Goal: Task Accomplishment & Management: Complete application form

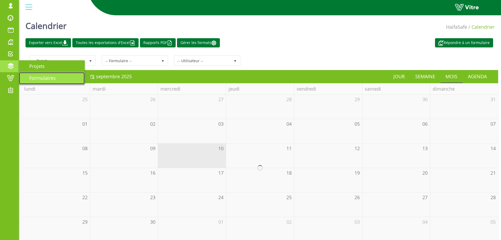
click at [49, 76] on span "Formulaires" at bounding box center [39, 78] width 33 height 6
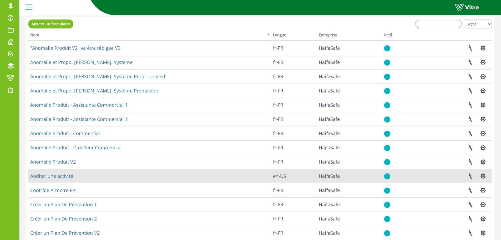
scroll to position [63, 0]
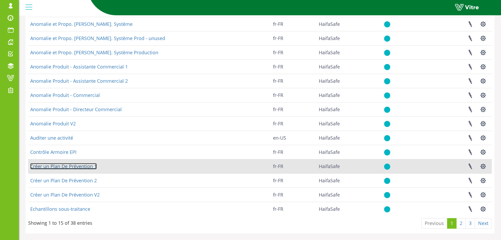
click at [60, 167] on link "Créer un Plan De Prévention 1" at bounding box center [63, 166] width 67 height 6
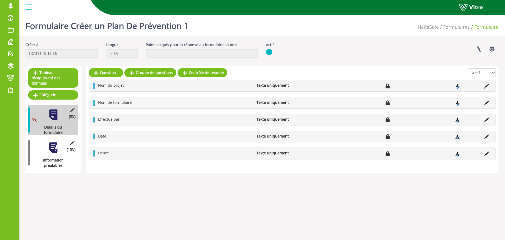
click at [53, 142] on div at bounding box center [53, 148] width 12 height 12
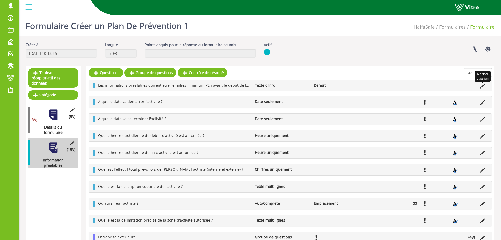
click at [482, 87] on icon at bounding box center [482, 86] width 5 height 5
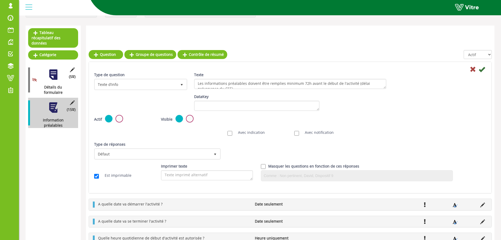
scroll to position [79, 0]
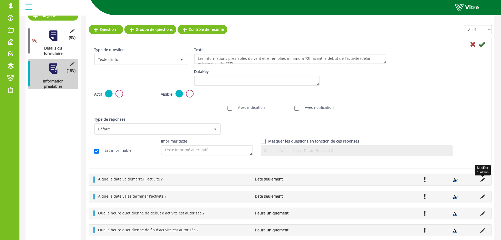
click at [482, 180] on icon at bounding box center [482, 179] width 5 height 5
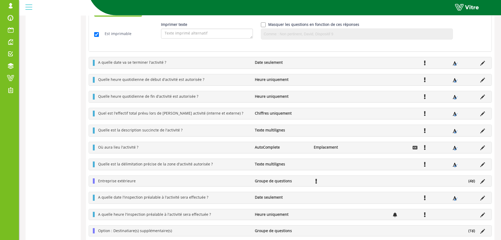
scroll to position [262, 0]
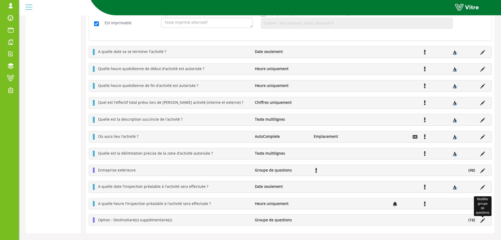
click at [484, 220] on icon at bounding box center [482, 220] width 5 height 5
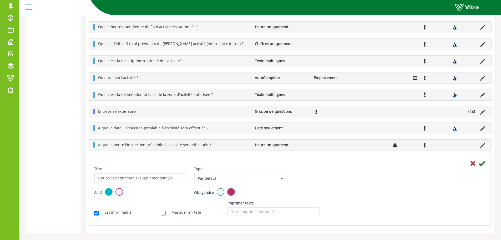
scroll to position [184, 0]
click at [216, 177] on span "Par défaut" at bounding box center [236, 177] width 82 height 9
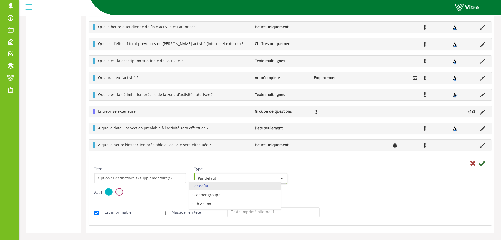
click at [216, 177] on span "Par défaut" at bounding box center [236, 177] width 82 height 9
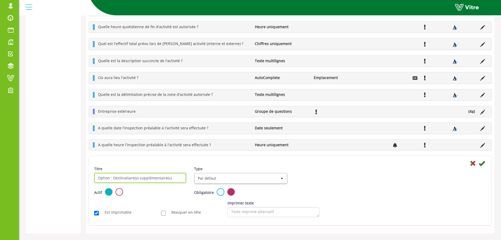
click at [155, 180] on input "Option : Destinatiare(s) supplémentaire(s)" at bounding box center [140, 178] width 92 height 10
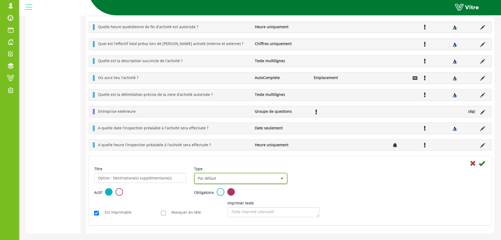
click at [215, 178] on span "Par défaut" at bounding box center [236, 177] width 82 height 9
click at [483, 128] on icon at bounding box center [482, 128] width 5 height 5
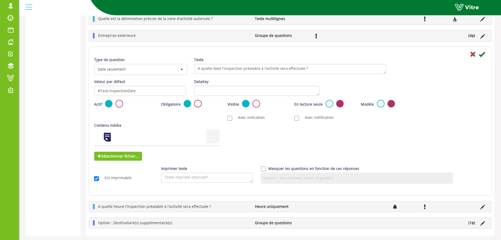
scroll to position [262, 0]
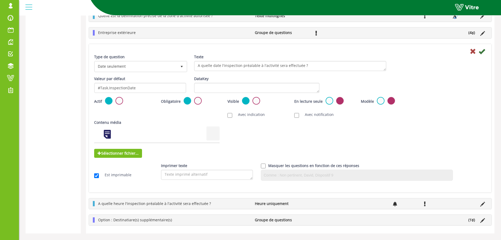
click at [468, 220] on li "(1 )" at bounding box center [472, 219] width 12 height 5
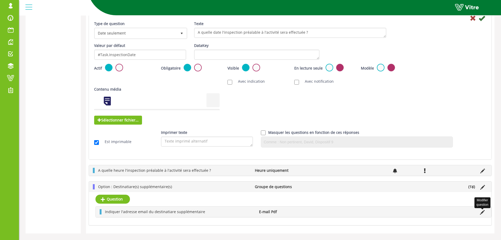
click at [481, 212] on icon at bounding box center [482, 212] width 5 height 5
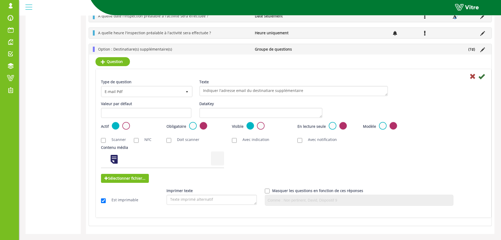
scroll to position [296, 0]
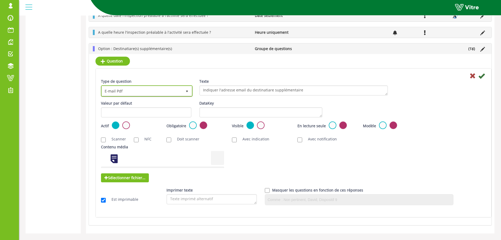
click at [126, 92] on span "E-mail Pdf" at bounding box center [142, 90] width 81 height 9
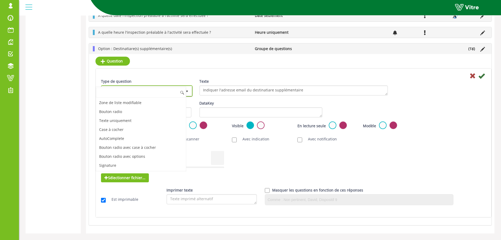
scroll to position [81, 0]
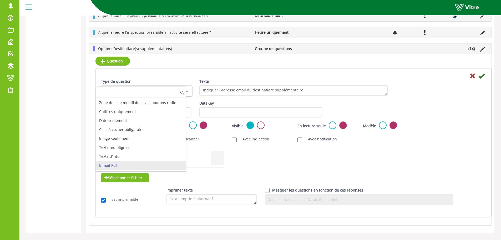
click at [69, 91] on div "Tableau récapitulatif des données Catégorie (5 ) Détails du formulaire (1 ) Inf…" at bounding box center [53, 2] width 55 height 464
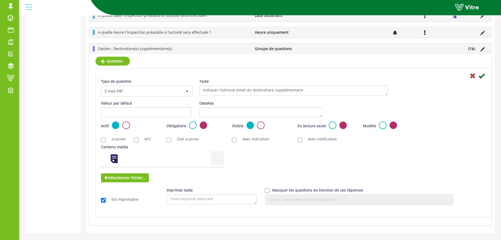
scroll to position [270, 0]
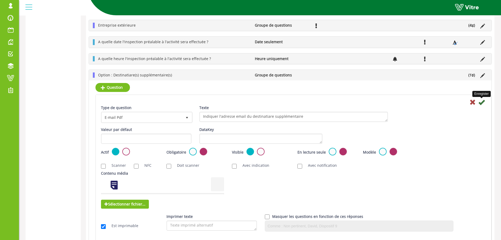
click at [484, 102] on icon at bounding box center [482, 102] width 6 height 6
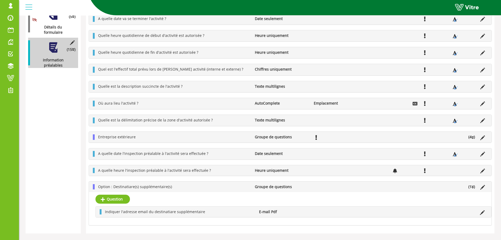
scroll to position [24, 0]
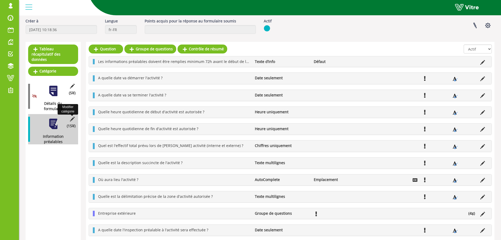
click at [71, 117] on icon at bounding box center [72, 119] width 7 height 5
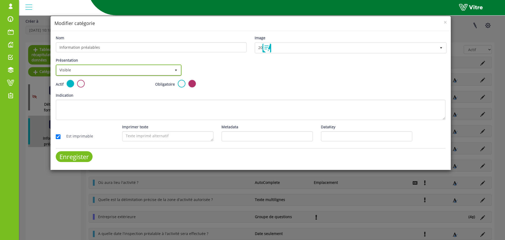
click at [89, 67] on span "Visible" at bounding box center [114, 69] width 115 height 9
click at [163, 194] on div "× Modifier catégorie Nom Information préalables Image 20 20 Présentation Visibl…" at bounding box center [252, 120] width 505 height 240
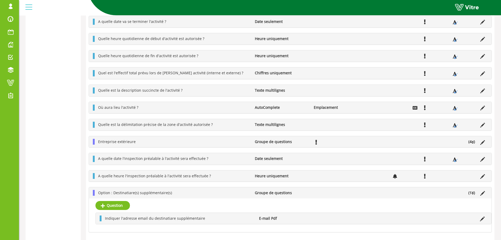
scroll to position [161, 0]
click at [473, 191] on icon at bounding box center [473, 193] width 2 height 4
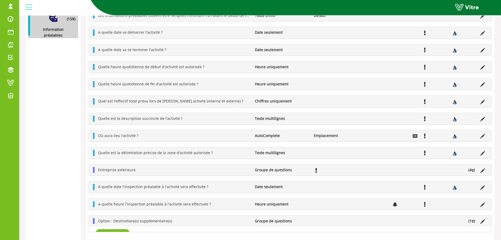
scroll to position [127, 0]
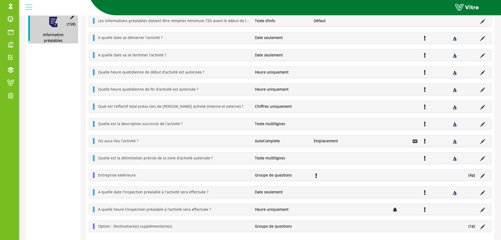
click at [472, 227] on icon at bounding box center [473, 226] width 2 height 4
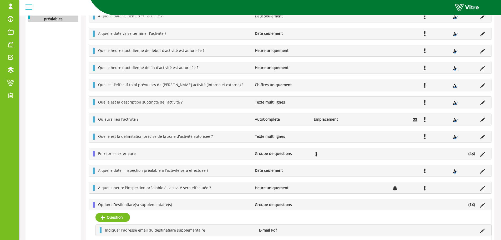
scroll to position [161, 0]
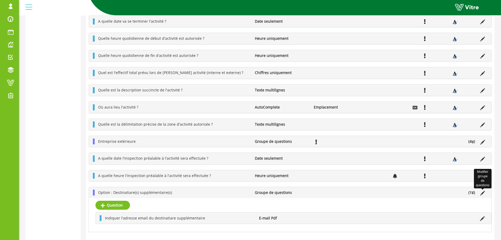
click at [482, 191] on icon at bounding box center [482, 192] width 5 height 5
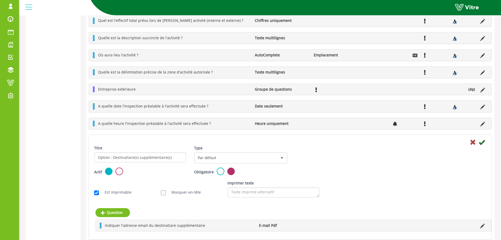
scroll to position [220, 0]
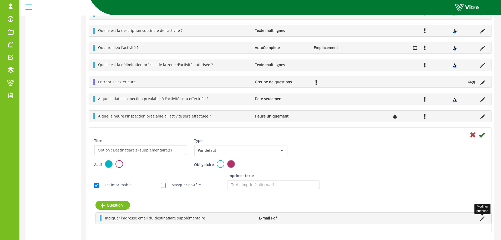
click at [480, 217] on icon at bounding box center [482, 218] width 5 height 5
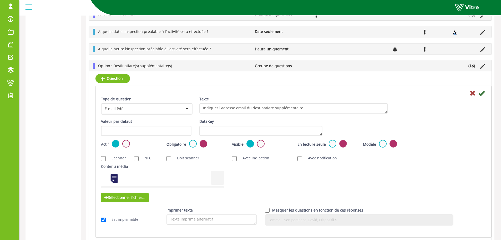
scroll to position [301, 0]
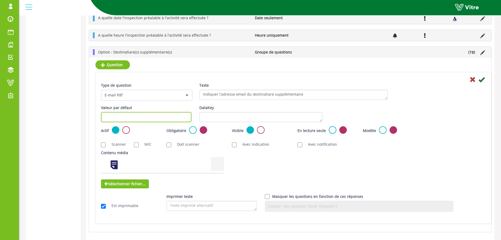
click at [156, 115] on input "text" at bounding box center [146, 117] width 91 height 10
click at [75, 93] on div "Tableau récapitulatif des données Catégorie (5 ) Détails du formulaire (1 ) Inf…" at bounding box center [53, 2] width 55 height 475
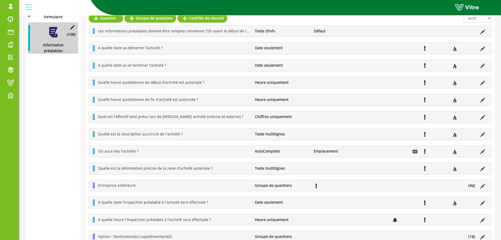
scroll to position [0, 0]
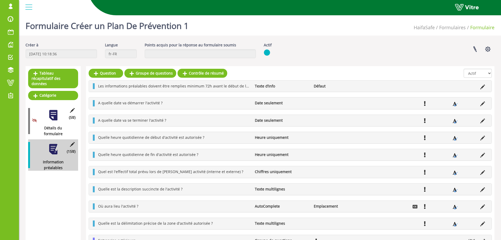
click at [54, 112] on div at bounding box center [53, 115] width 12 height 12
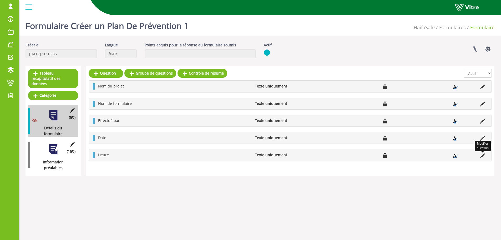
click at [482, 155] on icon at bounding box center [482, 155] width 5 height 5
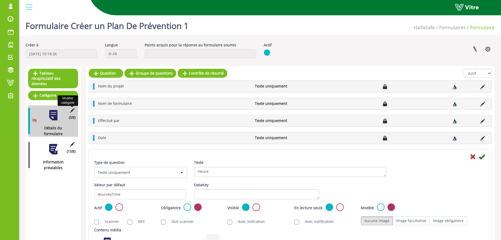
click at [72, 108] on icon at bounding box center [72, 110] width 7 height 5
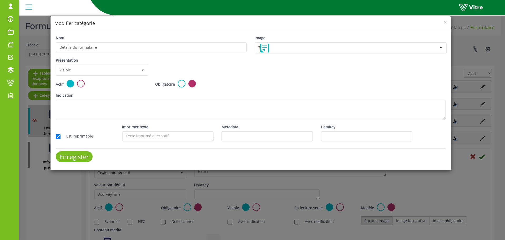
click at [198, 180] on div "× Modifier catégorie Nom Détails du formulaire Image 7 7 Présentation Visible t…" at bounding box center [252, 120] width 505 height 240
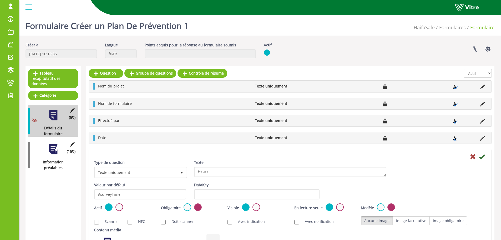
click at [54, 143] on div at bounding box center [53, 149] width 12 height 12
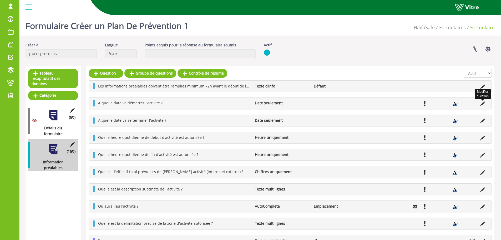
click at [481, 103] on icon at bounding box center [482, 103] width 5 height 5
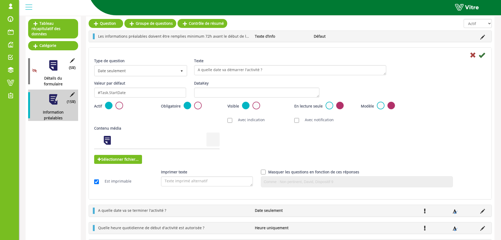
scroll to position [79, 0]
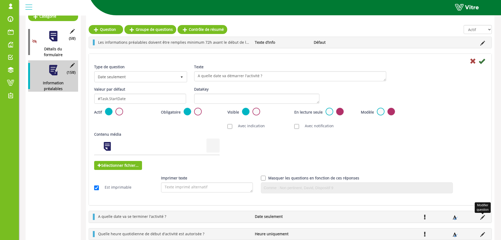
click at [481, 217] on icon at bounding box center [482, 217] width 5 height 5
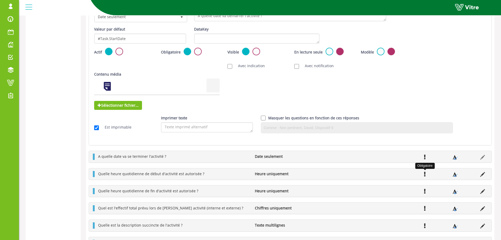
scroll to position [184, 0]
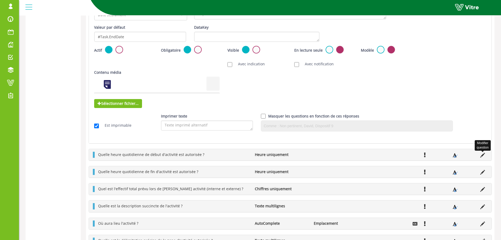
click at [483, 154] on icon at bounding box center [482, 155] width 5 height 5
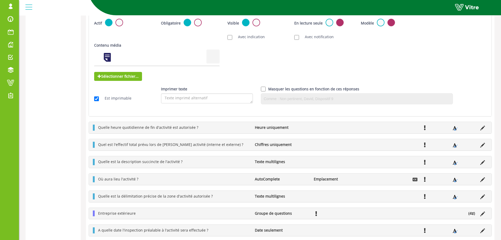
scroll to position [289, 0]
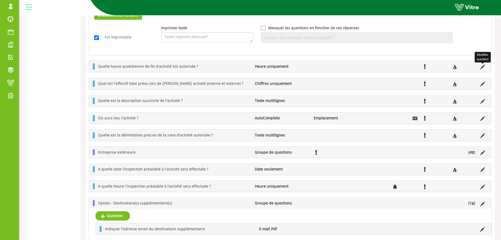
click at [484, 66] on icon at bounding box center [482, 66] width 5 height 5
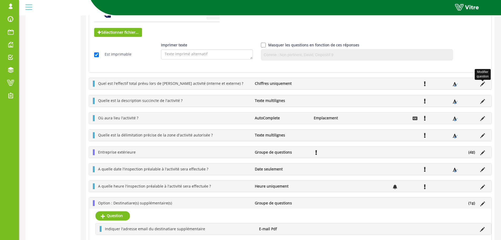
click at [484, 84] on icon at bounding box center [482, 84] width 5 height 5
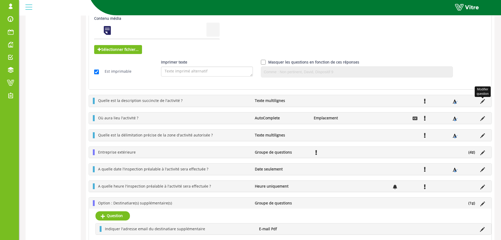
click at [483, 101] on icon at bounding box center [482, 101] width 5 height 5
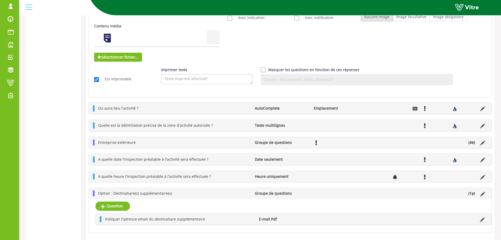
scroll to position [300, 0]
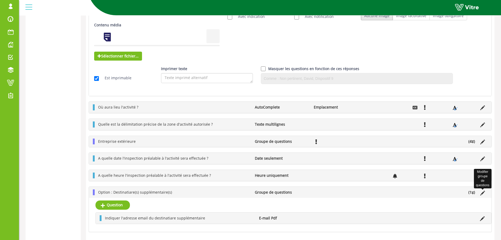
click at [482, 192] on icon at bounding box center [482, 192] width 5 height 5
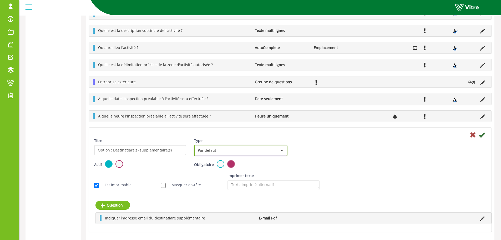
click at [215, 147] on span "Par défaut" at bounding box center [236, 150] width 82 height 9
click at [482, 218] on icon at bounding box center [482, 218] width 5 height 5
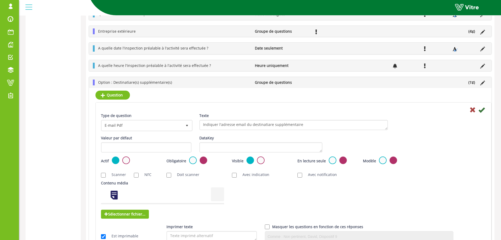
scroll to position [272, 0]
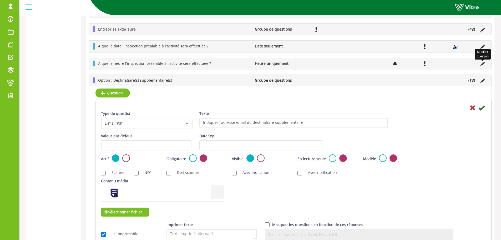
click at [483, 64] on icon at bounding box center [482, 64] width 5 height 5
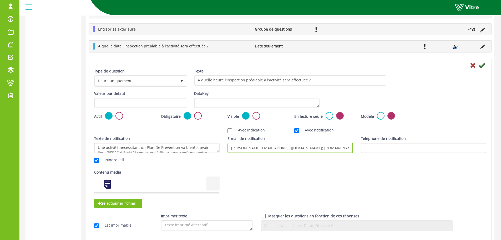
click at [343, 148] on input "quentin.hivet@haifa-group.com; yann.oriant@haifa-group.com; sebastien.caux@haif…" at bounding box center [291, 148] width 126 height 10
drag, startPoint x: 252, startPoint y: 148, endPoint x: 220, endPoint y: 147, distance: 31.8
click at [220, 147] on div "Texte de notification Une activité nécessitant un Plan De Prévention va bientôt…" at bounding box center [290, 151] width 400 height 30
type input "elie.raffy@haifa-group.com; yann.oriant@haifa-group.com; sebastien.caux@haifa-g…"
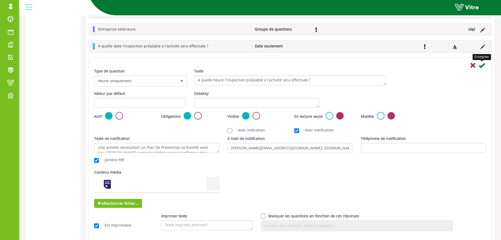
click at [483, 65] on icon at bounding box center [482, 65] width 6 height 6
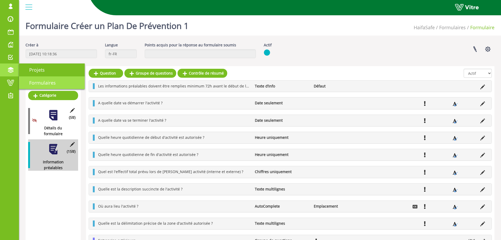
click at [36, 81] on span "Formulaires" at bounding box center [39, 82] width 33 height 6
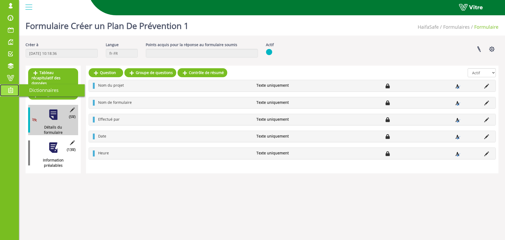
click at [11, 87] on span at bounding box center [10, 90] width 13 height 6
click at [11, 80] on span at bounding box center [10, 78] width 13 height 6
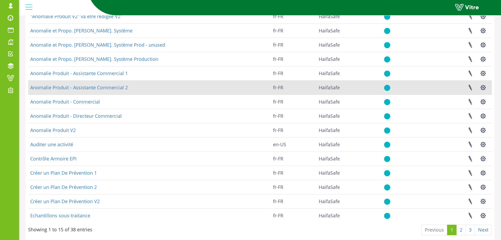
scroll to position [63, 0]
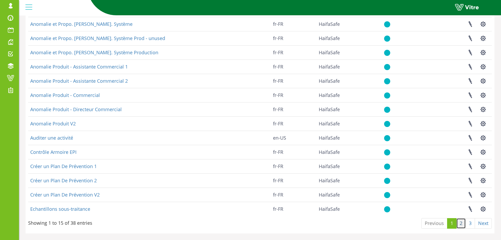
click at [462, 223] on link "2" at bounding box center [461, 223] width 9 height 11
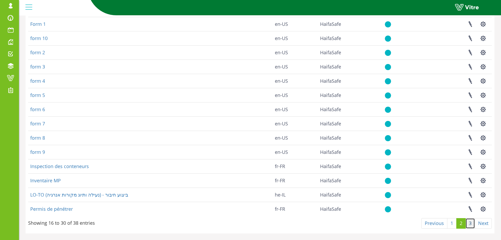
click at [469, 223] on link "3" at bounding box center [470, 223] width 9 height 11
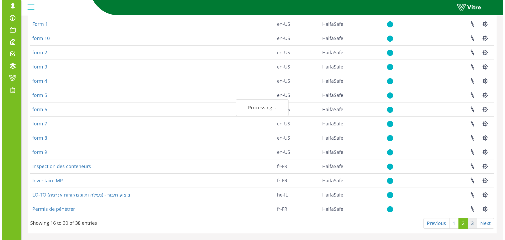
scroll to position [0, 0]
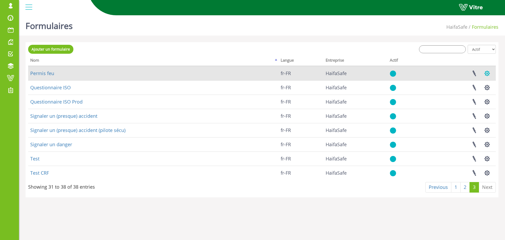
click at [488, 72] on button "button" at bounding box center [487, 73] width 13 height 14
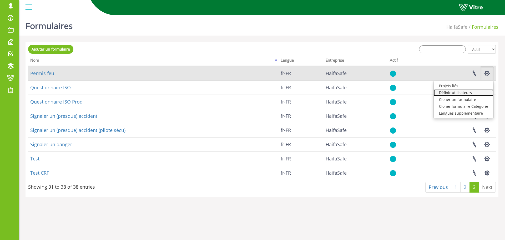
click at [460, 91] on link "Définir utilisateurs" at bounding box center [464, 92] width 60 height 7
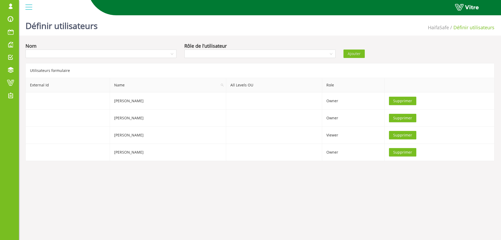
click at [178, 64] on div "Utilisateurs formulaire" at bounding box center [260, 70] width 469 height 14
click at [200, 57] on input "search" at bounding box center [258, 54] width 141 height 8
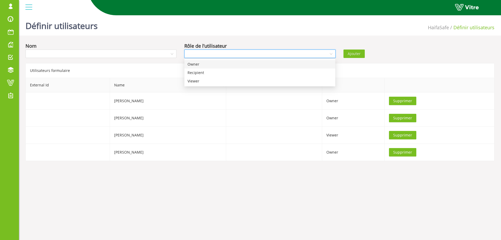
click at [97, 63] on div "Nom Rôle de l’utilisateur Ajouter Utilisateurs formulaire External Id Name All …" at bounding box center [260, 101] width 469 height 119
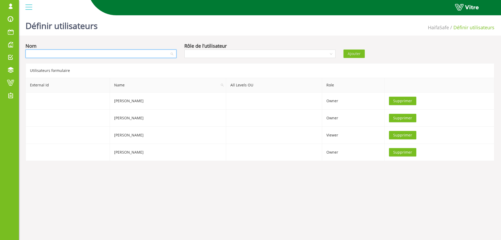
click at [93, 57] on input "search" at bounding box center [99, 54] width 141 height 8
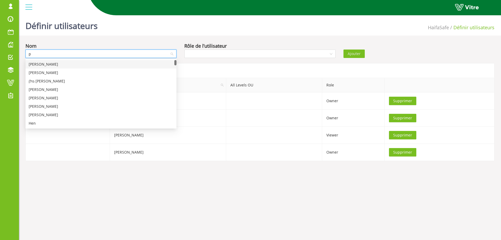
type input "pr"
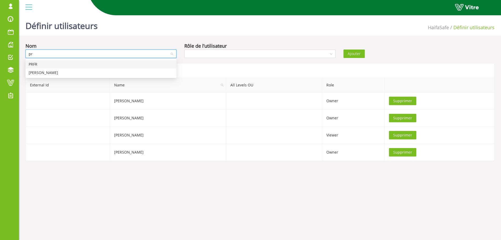
click at [53, 62] on div "PRFR" at bounding box center [101, 64] width 145 height 6
click at [202, 56] on input "search" at bounding box center [258, 54] width 141 height 8
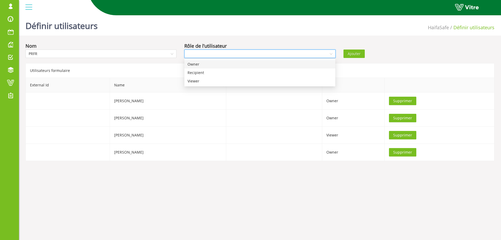
click at [199, 64] on div "Owner" at bounding box center [260, 64] width 145 height 6
click at [360, 55] on span "Ajouter" at bounding box center [354, 54] width 13 height 6
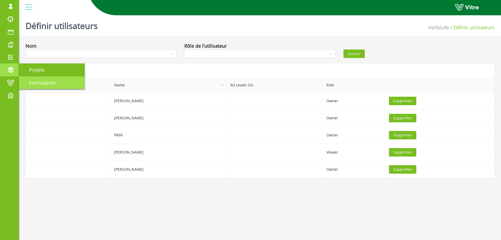
click at [35, 82] on span "Formulaires" at bounding box center [39, 82] width 33 height 6
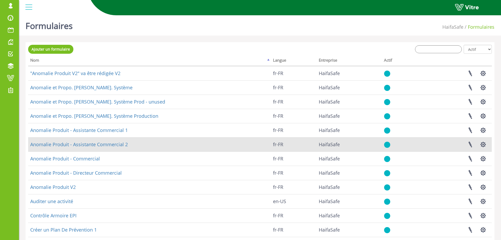
scroll to position [63, 0]
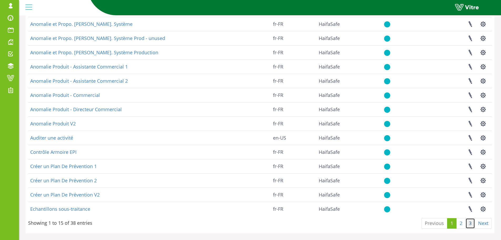
click at [469, 224] on link "3" at bounding box center [470, 223] width 9 height 11
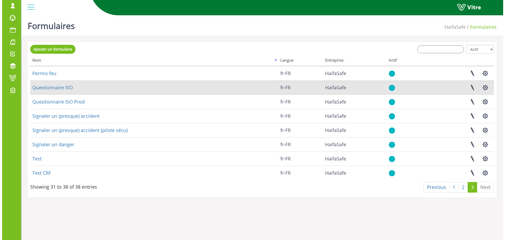
scroll to position [0, 0]
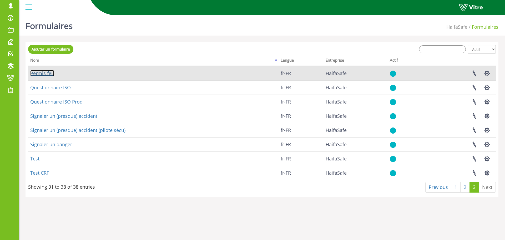
click at [46, 74] on link "Permis feu" at bounding box center [42, 73] width 24 height 6
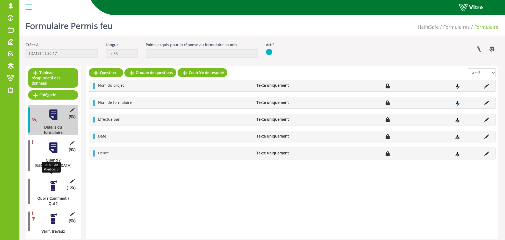
click at [57, 195] on div "Quoi ? Comment ? Qui ?" at bounding box center [51, 200] width 46 height 11
click at [50, 213] on div at bounding box center [53, 219] width 12 height 12
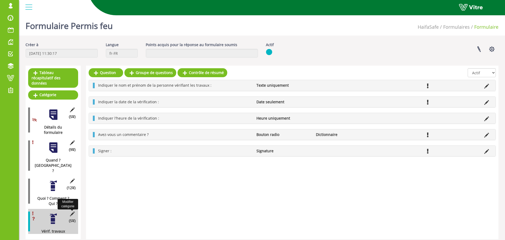
click at [71, 211] on icon at bounding box center [72, 213] width 7 height 5
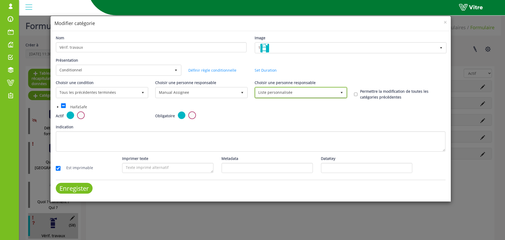
click at [302, 94] on span "Liste personnalisée" at bounding box center [296, 92] width 82 height 9
click at [63, 106] on input "checkbox" at bounding box center [63, 105] width 5 height 5
checkbox input "true"
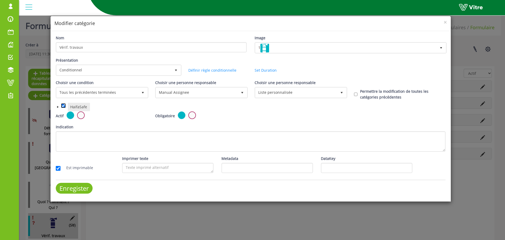
checkbox input "true"
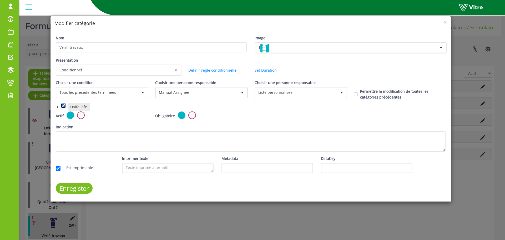
checkbox input "true"
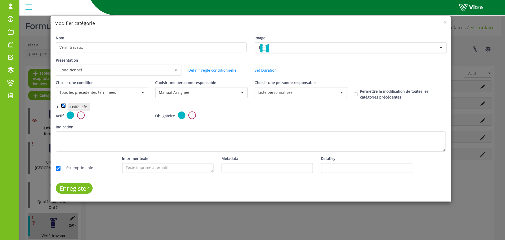
checkbox input "true"
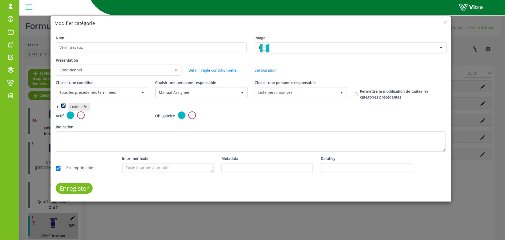
checkbox input "true"
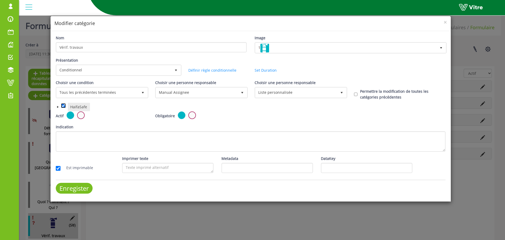
checkbox input "true"
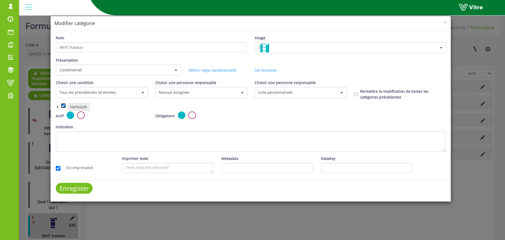
checkbox input "true"
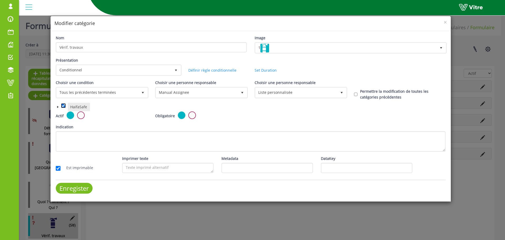
checkbox input "true"
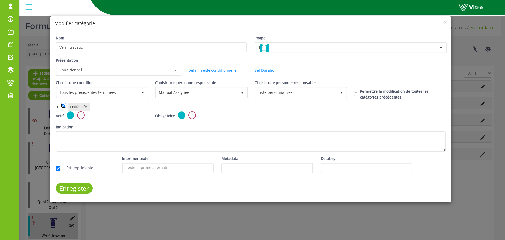
checkbox input "true"
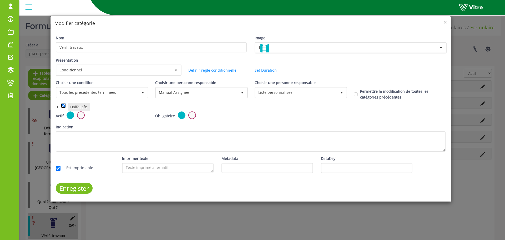
checkbox input "true"
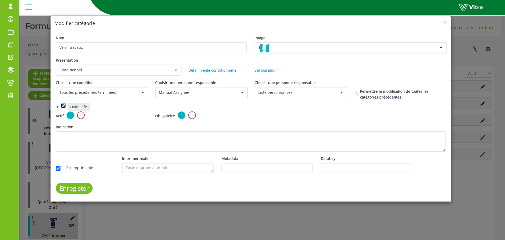
checkbox input "true"
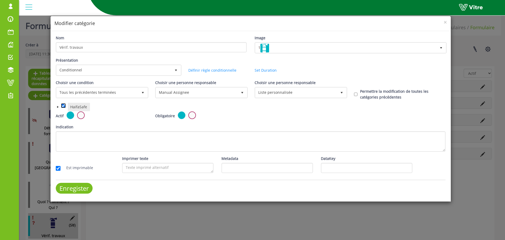
checkbox input "true"
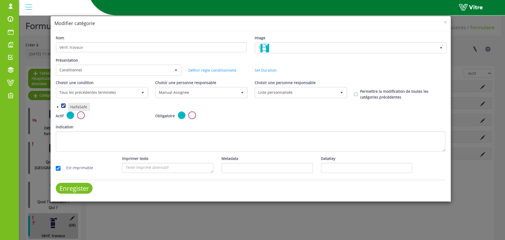
checkbox input "true"
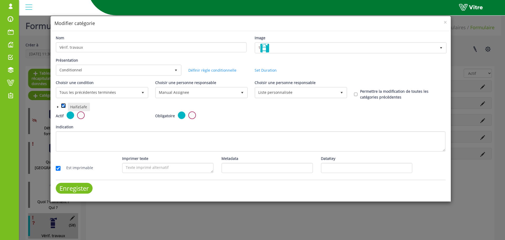
checkbox input "true"
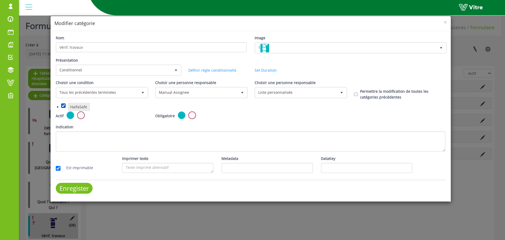
checkbox input "true"
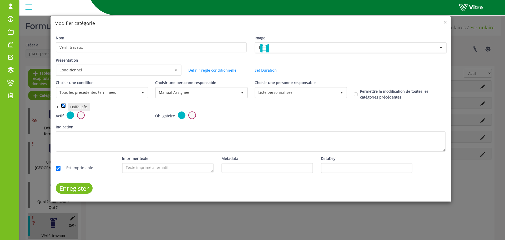
checkbox input "true"
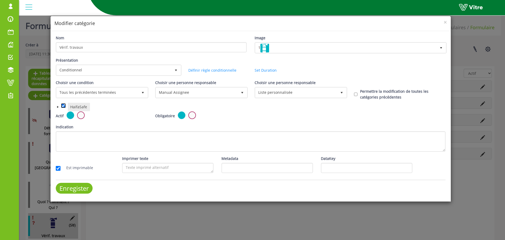
checkbox input "true"
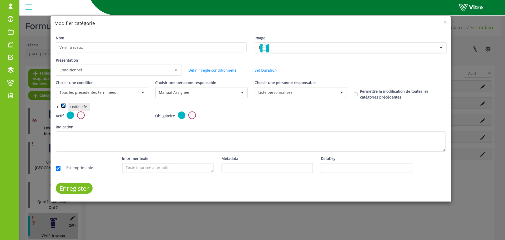
checkbox input "true"
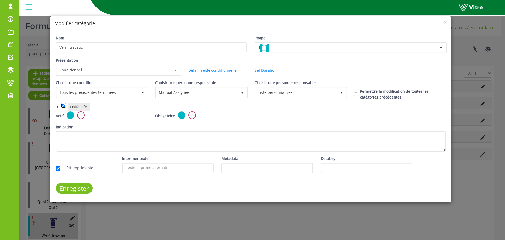
checkbox input "true"
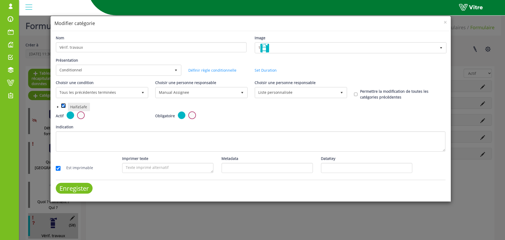
checkbox input "true"
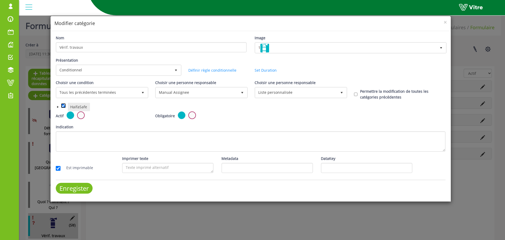
checkbox input "true"
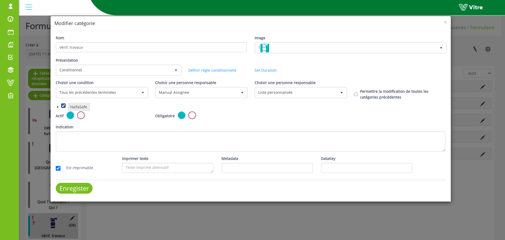
checkbox input "true"
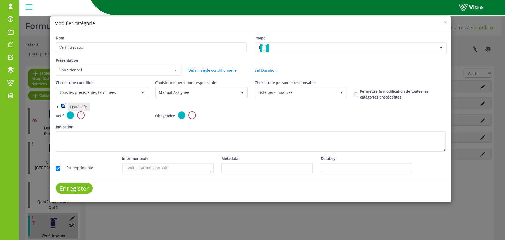
checkbox input "true"
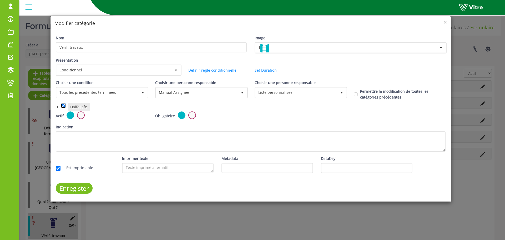
checkbox input "true"
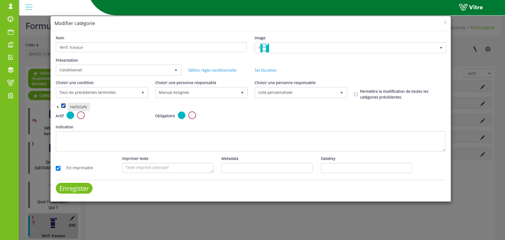
checkbox input "true"
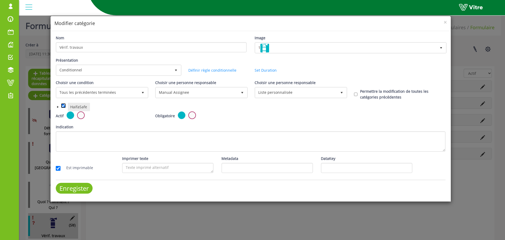
checkbox input "true"
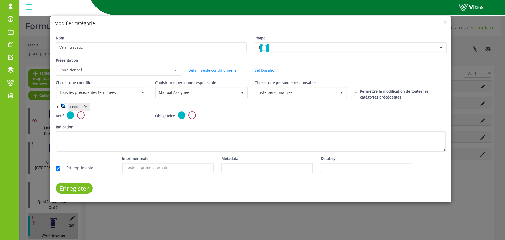
checkbox input "true"
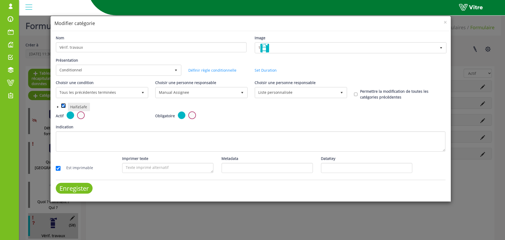
checkbox input "true"
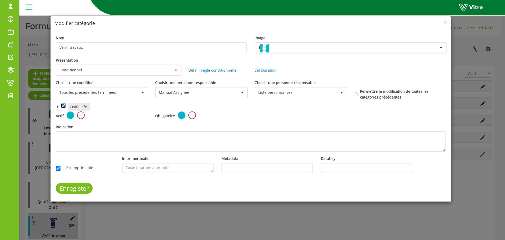
checkbox input "true"
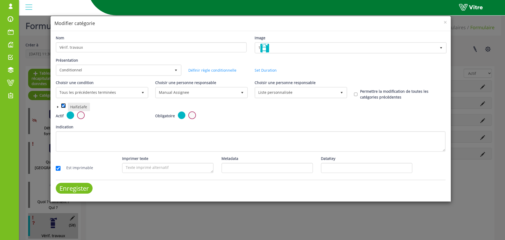
checkbox input "true"
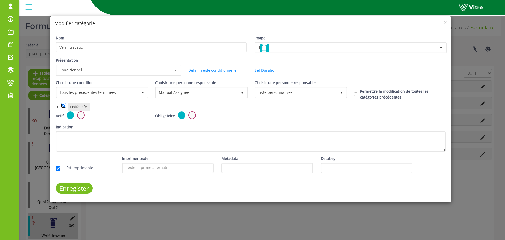
checkbox input "true"
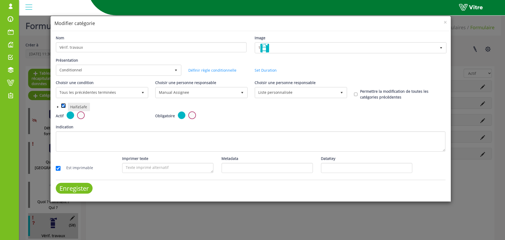
checkbox input "true"
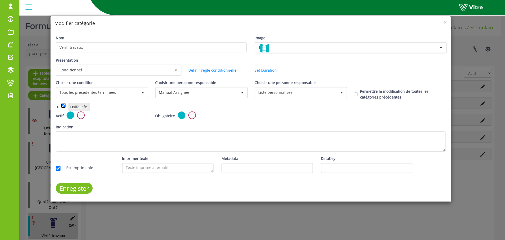
checkbox input "true"
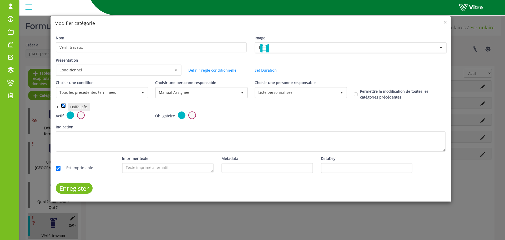
checkbox input "true"
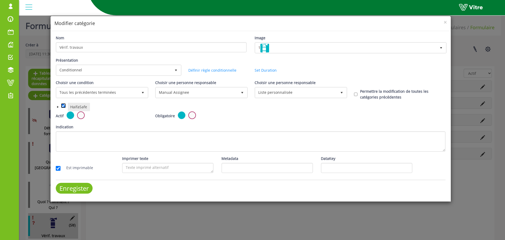
checkbox input "true"
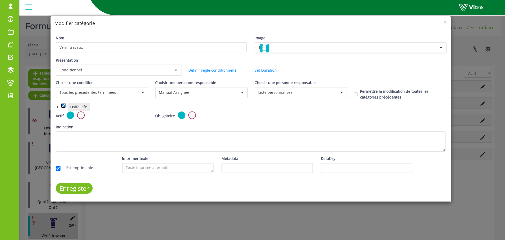
checkbox input "true"
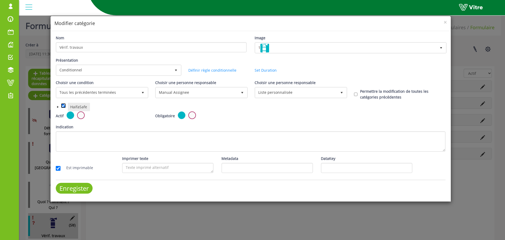
checkbox input "true"
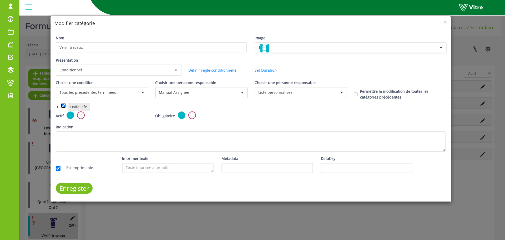
checkbox input "true"
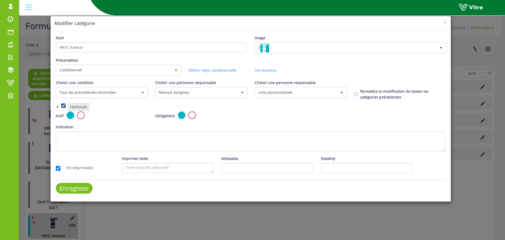
checkbox input "true"
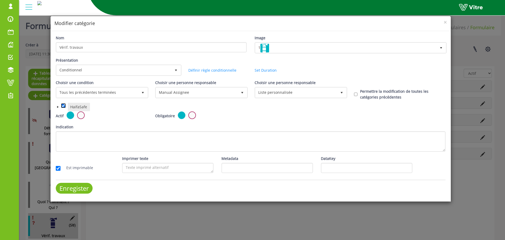
checkbox input "true"
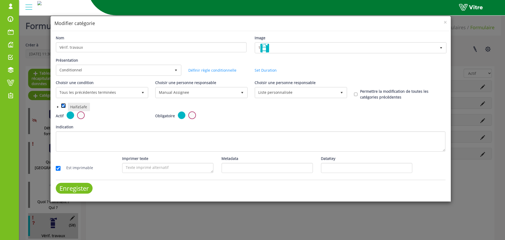
checkbox input "true"
click at [62, 104] on input "checkbox" at bounding box center [63, 105] width 5 height 5
click at [58, 106] on span at bounding box center [58, 107] width 4 height 4
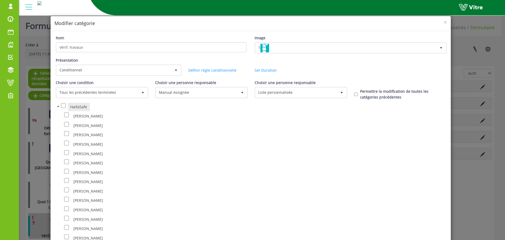
click at [57, 106] on span at bounding box center [58, 106] width 4 height 4
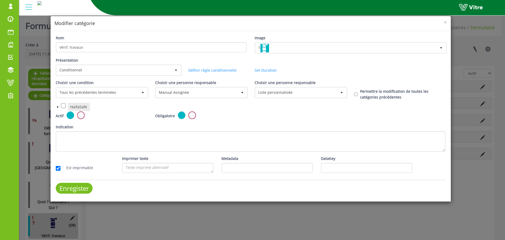
click at [57, 107] on span at bounding box center [58, 107] width 4 height 4
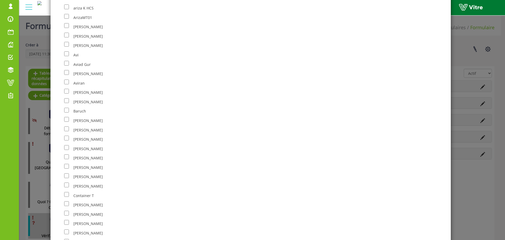
scroll to position [342, 0]
click at [64, 202] on input "checkbox" at bounding box center [66, 203] width 5 height 5
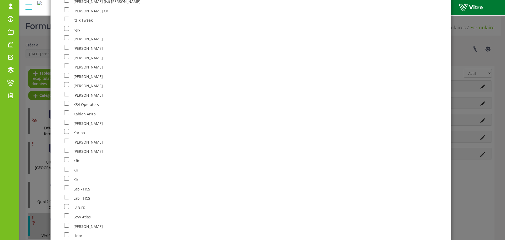
scroll to position [1316, 0]
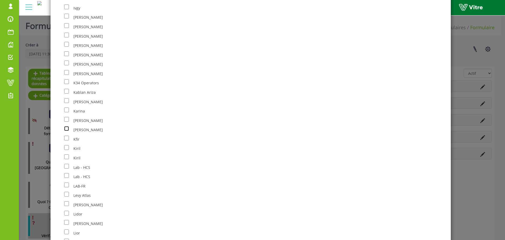
click at [66, 129] on input "checkbox" at bounding box center [66, 128] width 5 height 5
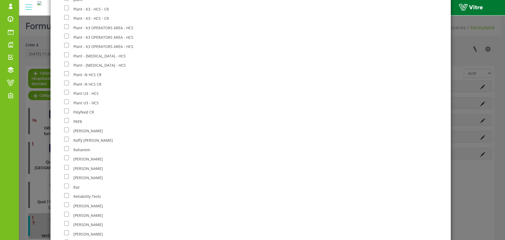
scroll to position [2289, 0]
click at [67, 138] on input "checkbox" at bounding box center [66, 138] width 5 height 5
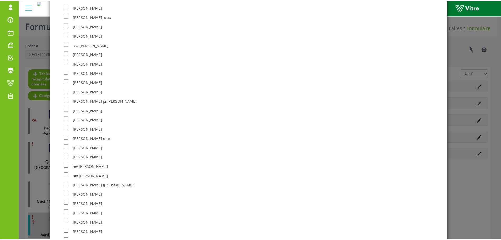
scroll to position [6290, 0]
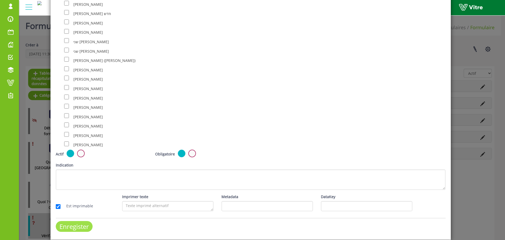
click at [76, 227] on input "Enregister" at bounding box center [74, 226] width 37 height 11
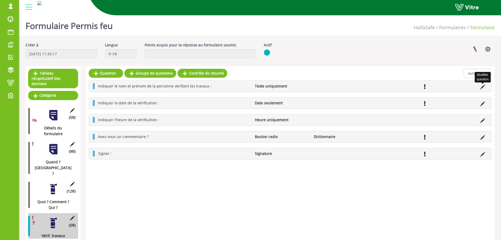
click at [483, 86] on icon at bounding box center [482, 86] width 5 height 5
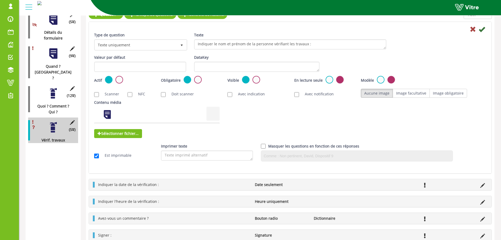
scroll to position [97, 0]
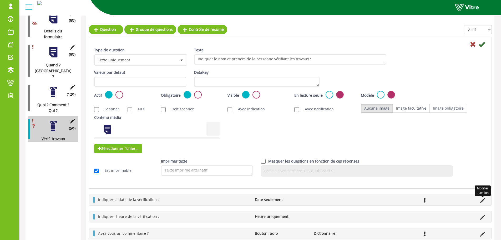
click at [481, 201] on icon at bounding box center [482, 200] width 5 height 5
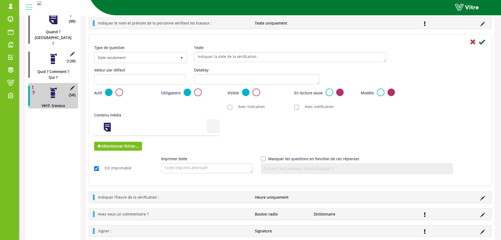
scroll to position [138, 0]
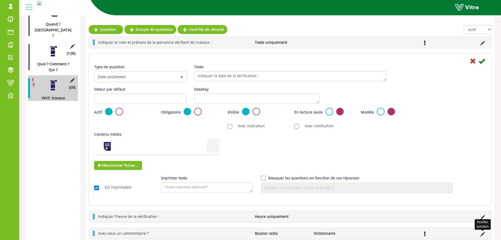
click at [482, 234] on icon at bounding box center [482, 234] width 5 height 5
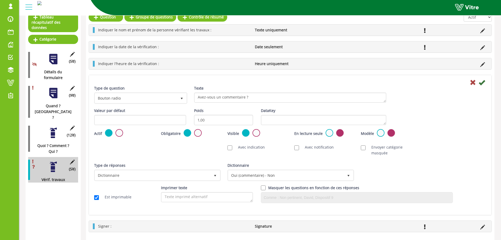
scroll to position [0, 0]
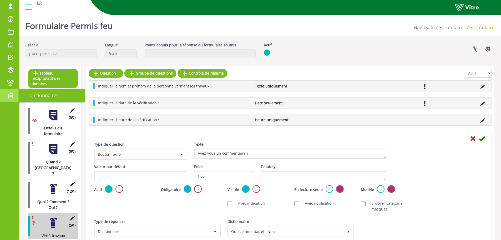
click at [11, 94] on span at bounding box center [10, 95] width 13 height 6
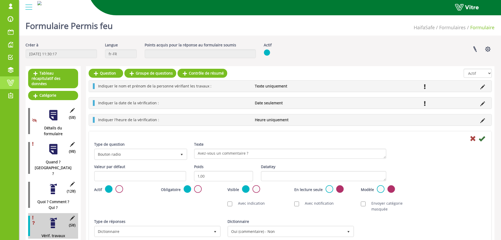
click at [11, 82] on span at bounding box center [10, 82] width 13 height 6
